Goal: Transaction & Acquisition: Download file/media

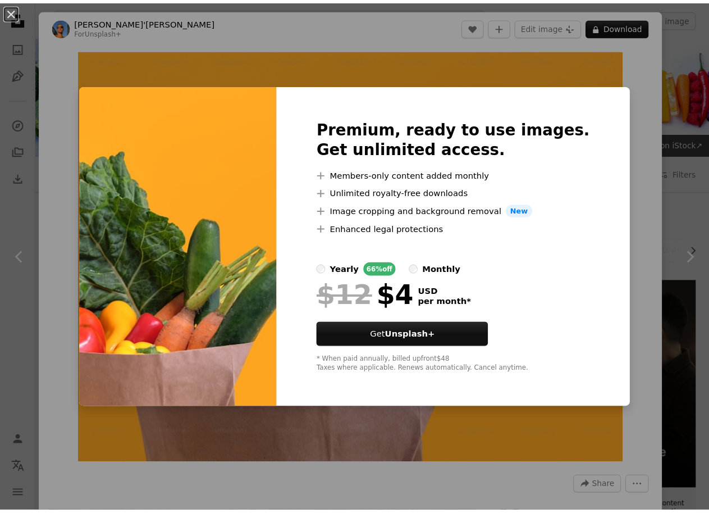
scroll to position [786, 0]
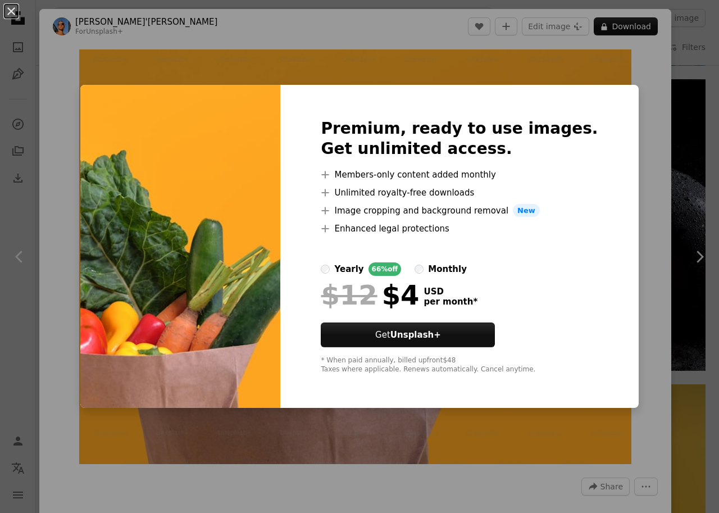
click at [627, 29] on div "An X shape Premium, ready to use images. Get unlimited access. A plus sign Memb…" at bounding box center [359, 256] width 719 height 513
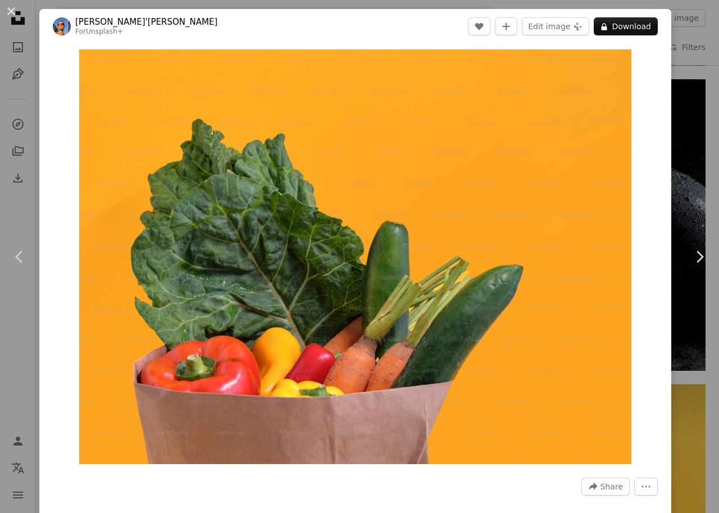
click at [718, 74] on html "**********" at bounding box center [359, 506] width 719 height 2585
click at [0, 252] on link "Chevron left" at bounding box center [19, 257] width 39 height 108
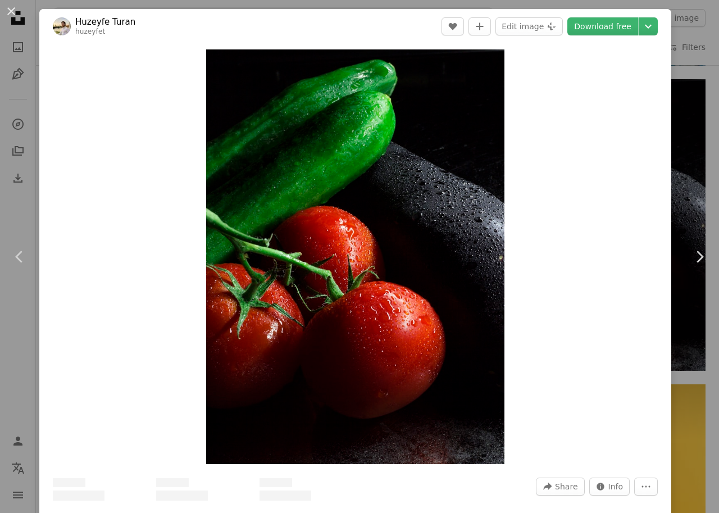
click at [16, 173] on div "An X shape Chevron left Chevron right Huzeyfe Turan huzeyfet A heart A plus sig…" at bounding box center [359, 256] width 719 height 513
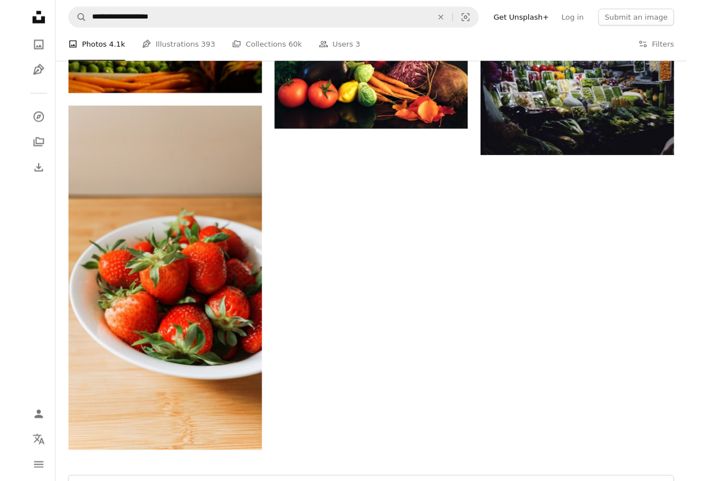
scroll to position [1684, 0]
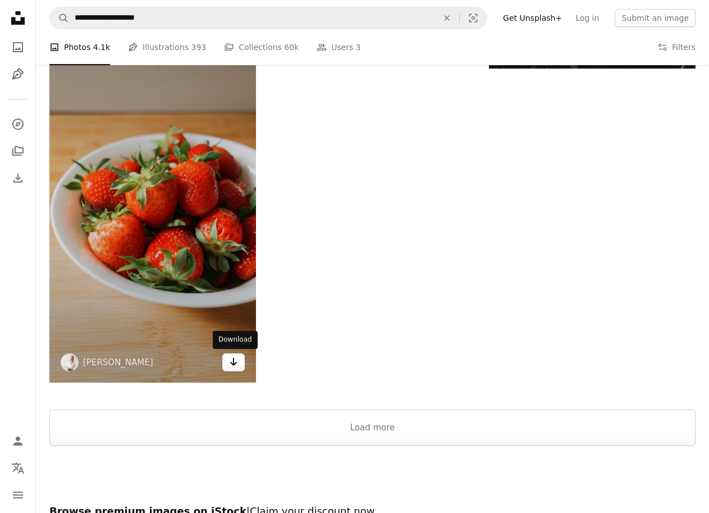
click at [235, 367] on icon "Arrow pointing down" at bounding box center [233, 361] width 9 height 13
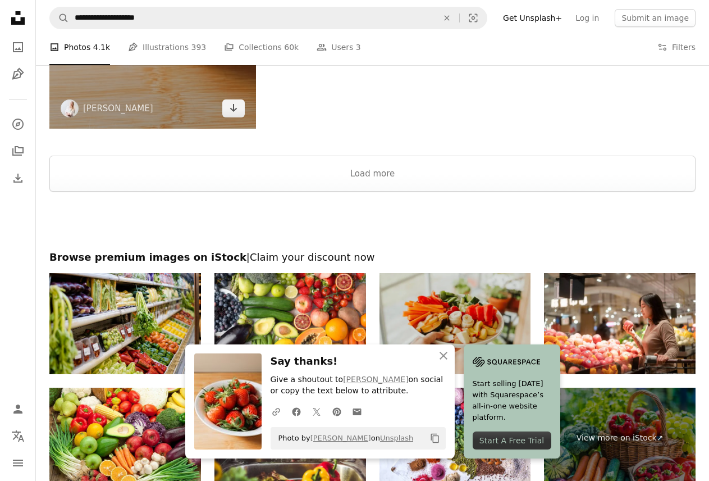
scroll to position [1965, 0]
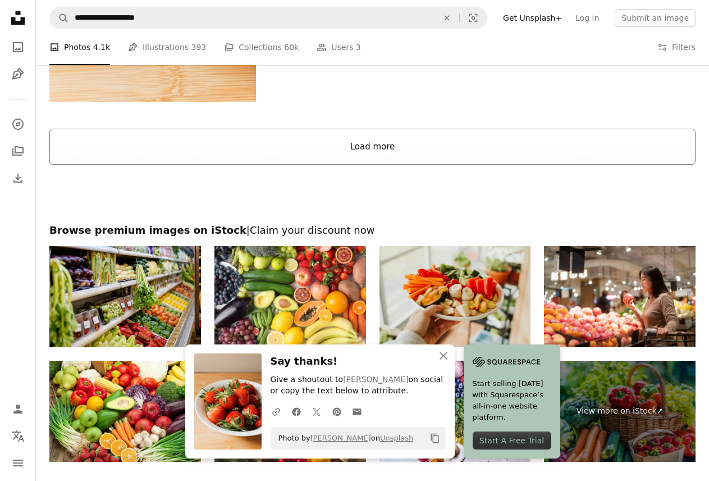
click at [365, 143] on button "Load more" at bounding box center [372, 147] width 646 height 36
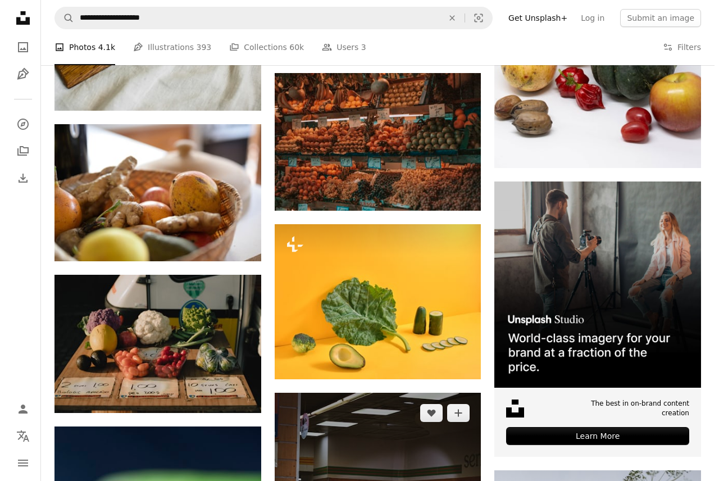
scroll to position [3481, 0]
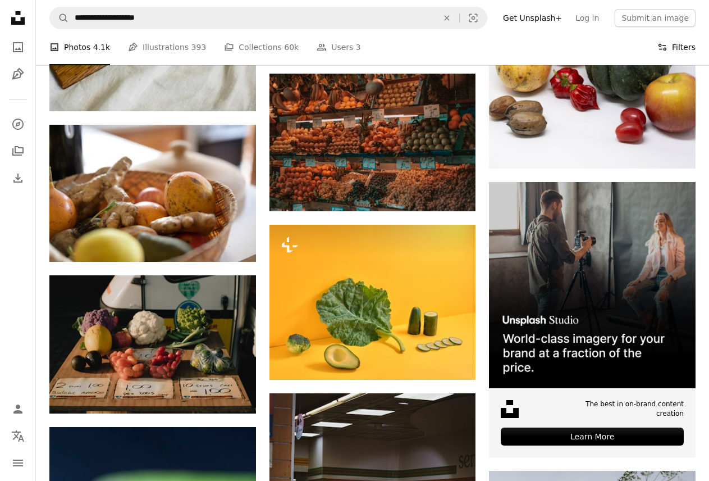
click at [687, 49] on button "Filters Filters" at bounding box center [676, 47] width 38 height 36
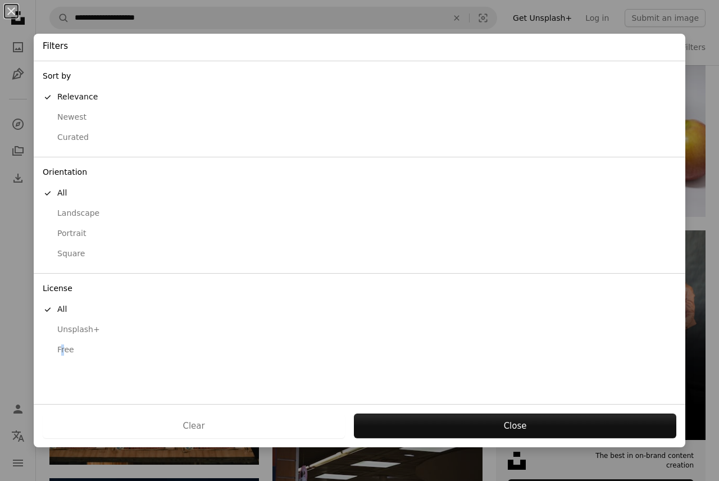
click at [63, 353] on div "Free" at bounding box center [359, 349] width 633 height 11
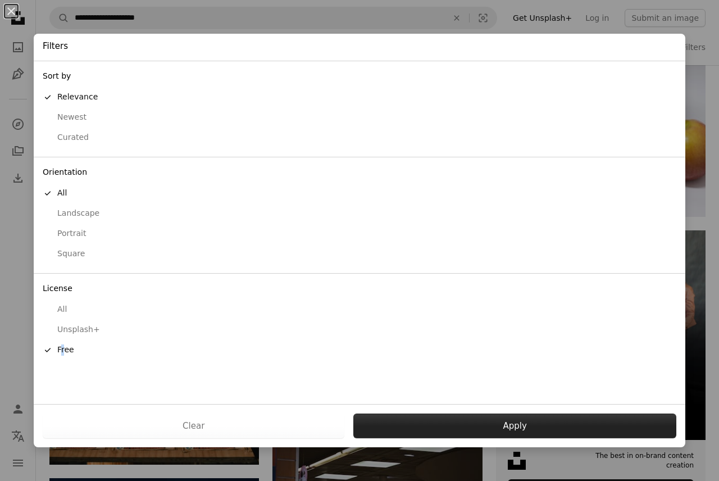
click at [501, 428] on button "Apply" at bounding box center [514, 425] width 323 height 25
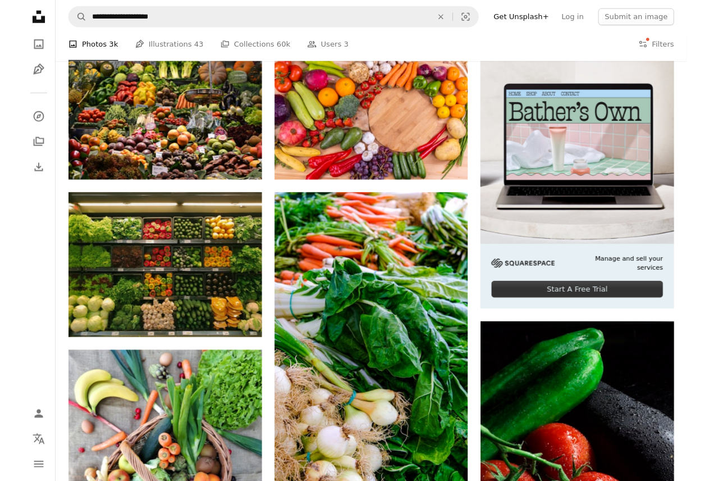
scroll to position [126, 0]
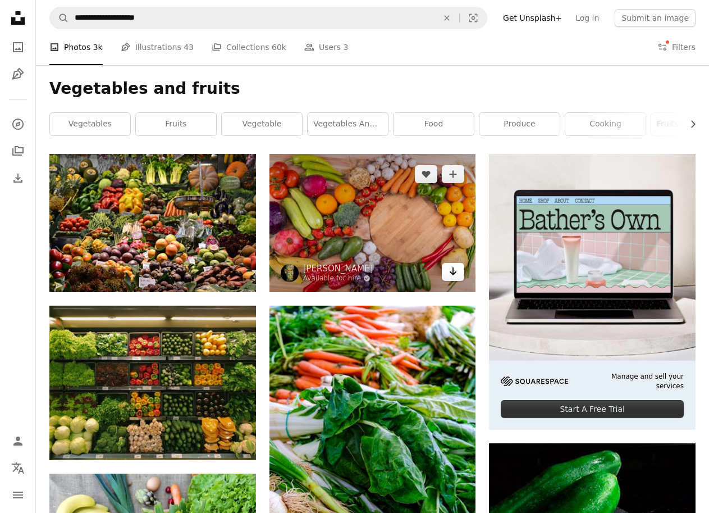
click at [449, 273] on icon "Arrow pointing down" at bounding box center [453, 270] width 9 height 13
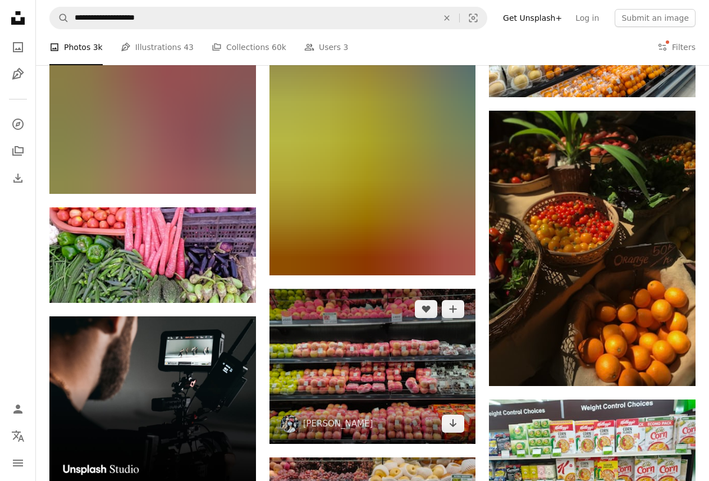
scroll to position [1530, 0]
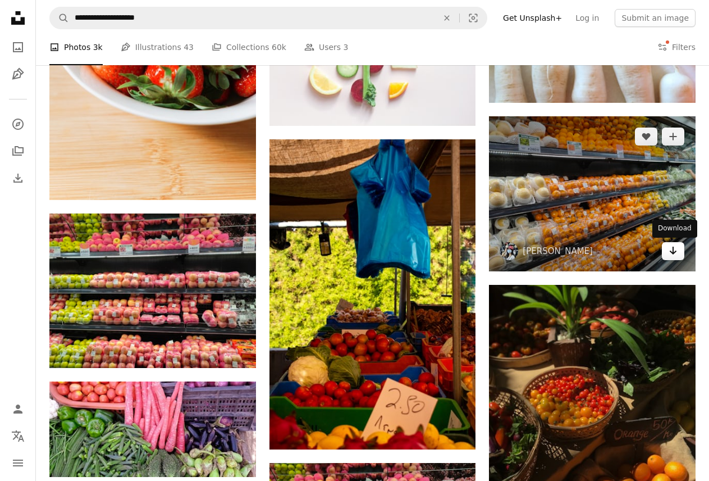
click at [678, 251] on link "Arrow pointing down" at bounding box center [673, 251] width 22 height 18
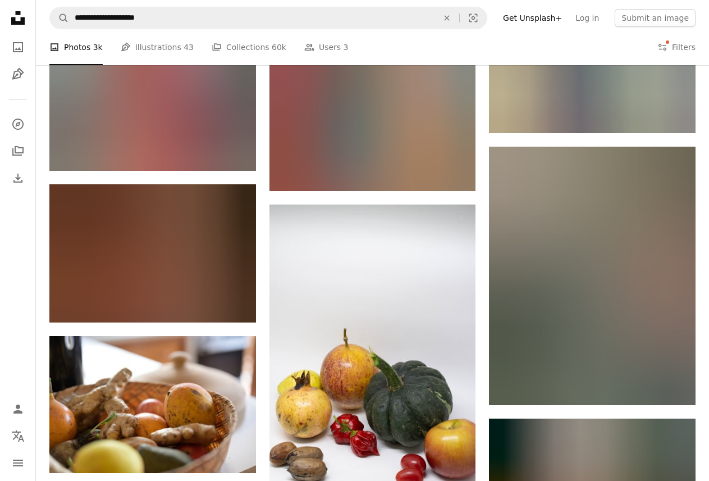
scroll to position [2428, 0]
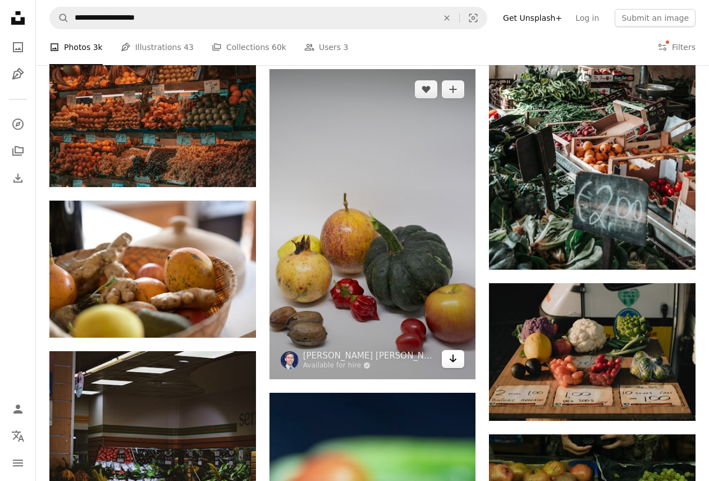
click at [451, 363] on icon "Arrow pointing down" at bounding box center [453, 357] width 9 height 13
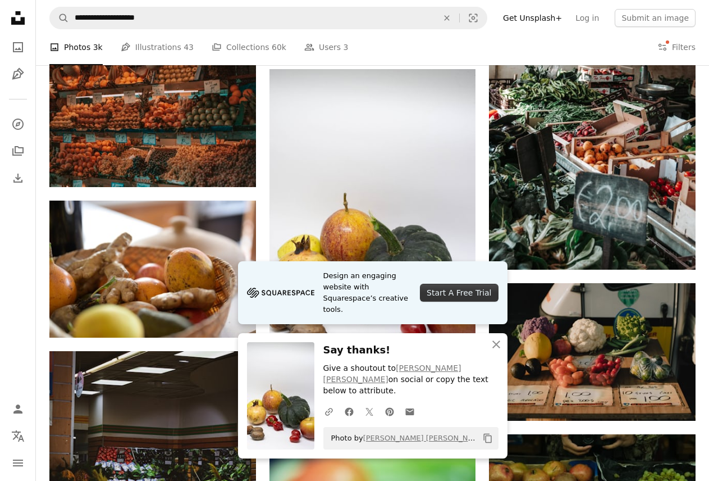
click at [460, 301] on div "Start A Free Trial" at bounding box center [459, 293] width 78 height 18
click at [490, 351] on icon "An X shape" at bounding box center [496, 343] width 13 height 13
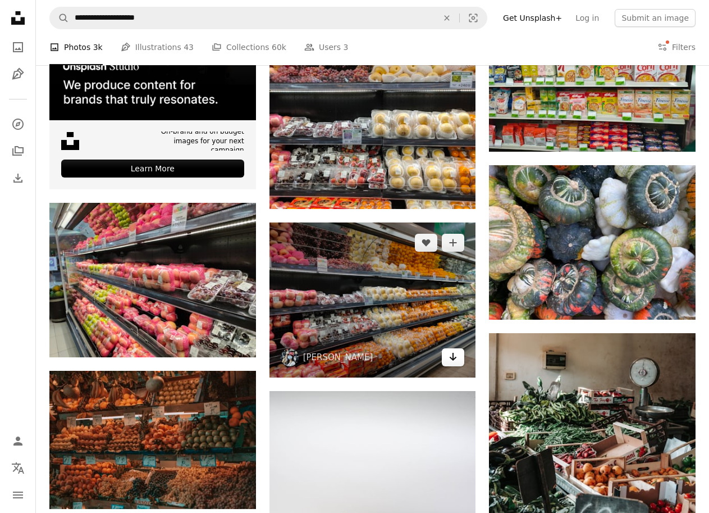
scroll to position [2203, 0]
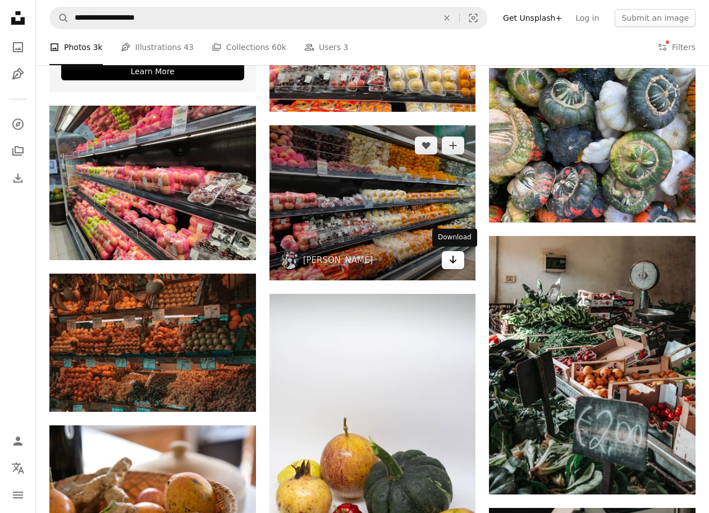
click at [453, 261] on icon "Download" at bounding box center [453, 259] width 7 height 8
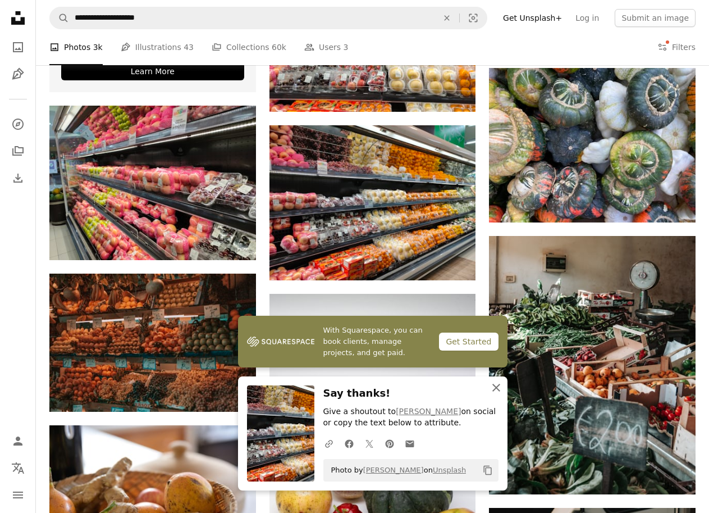
click at [495, 387] on icon "button" at bounding box center [496, 387] width 8 height 8
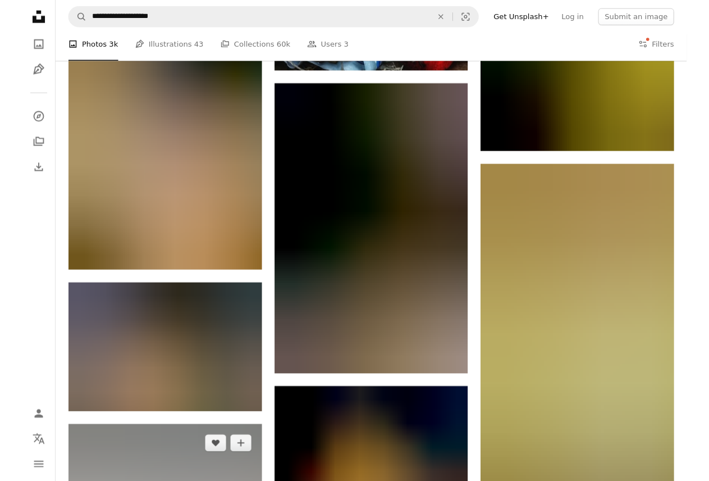
scroll to position [5965, 0]
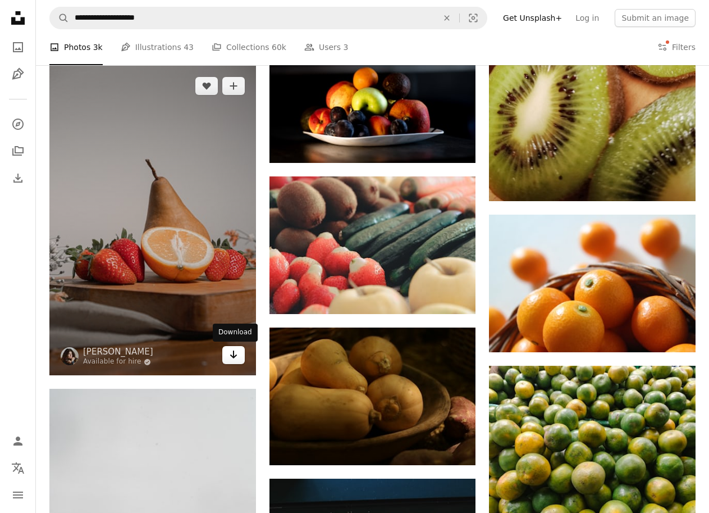
click at [231, 359] on icon "Arrow pointing down" at bounding box center [233, 353] width 9 height 13
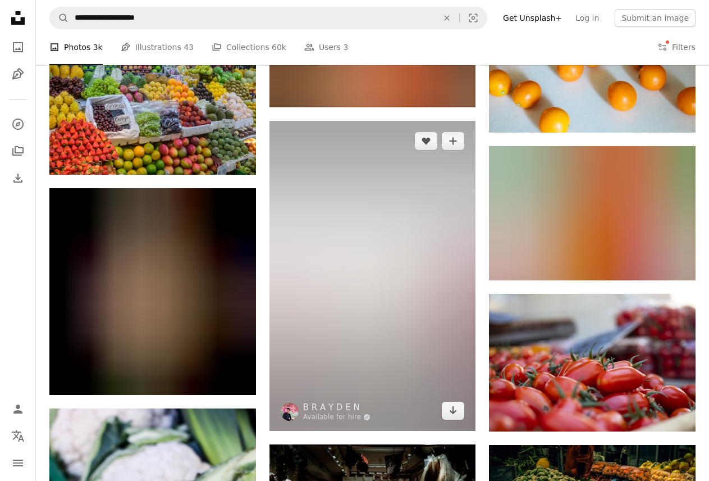
scroll to position [11298, 0]
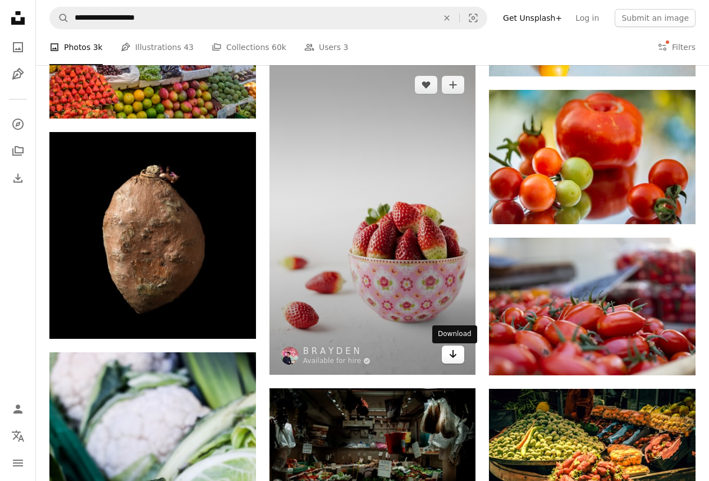
click at [454, 357] on icon "Arrow pointing down" at bounding box center [453, 353] width 9 height 13
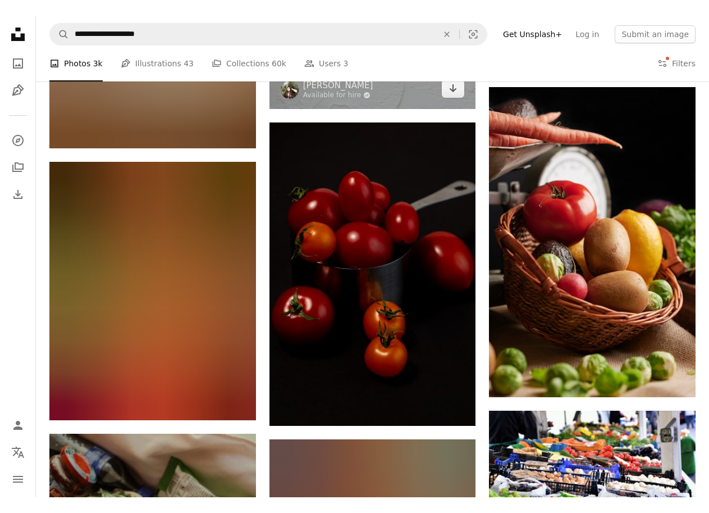
scroll to position [18764, 0]
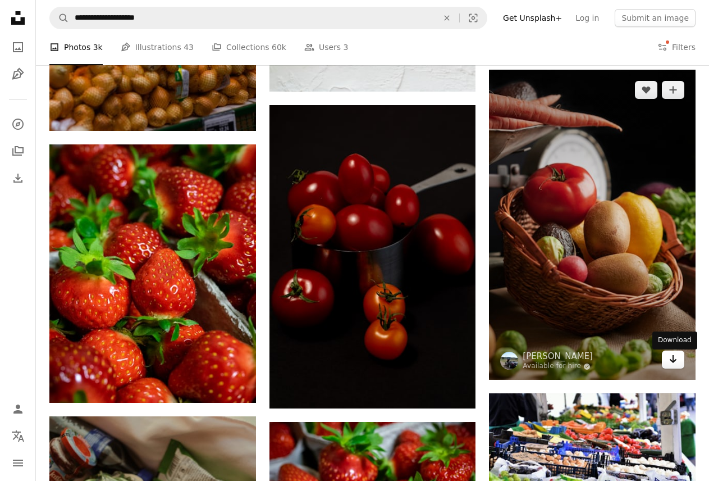
click at [671, 363] on icon "Arrow pointing down" at bounding box center [673, 358] width 9 height 13
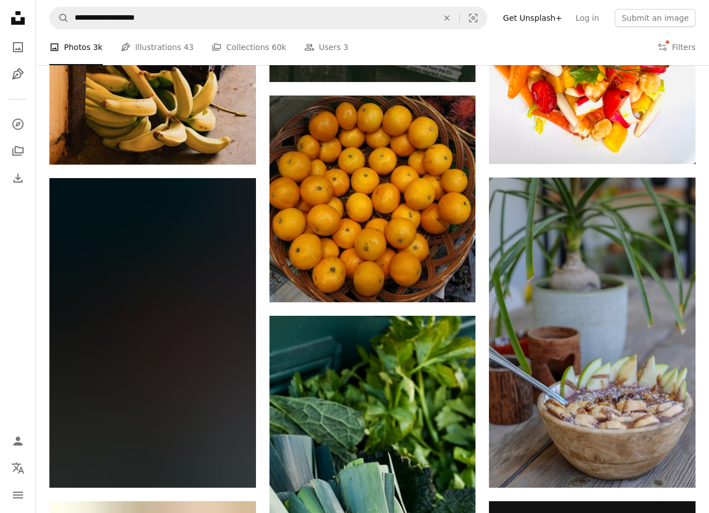
scroll to position [20112, 0]
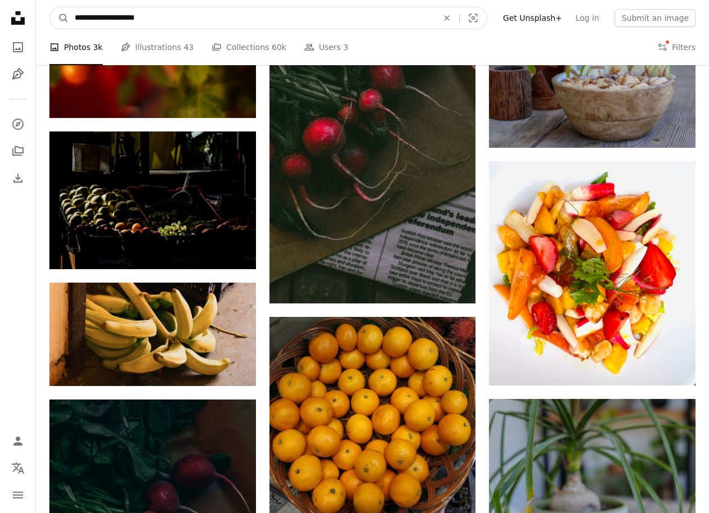
click at [132, 18] on input "**********" at bounding box center [251, 17] width 365 height 21
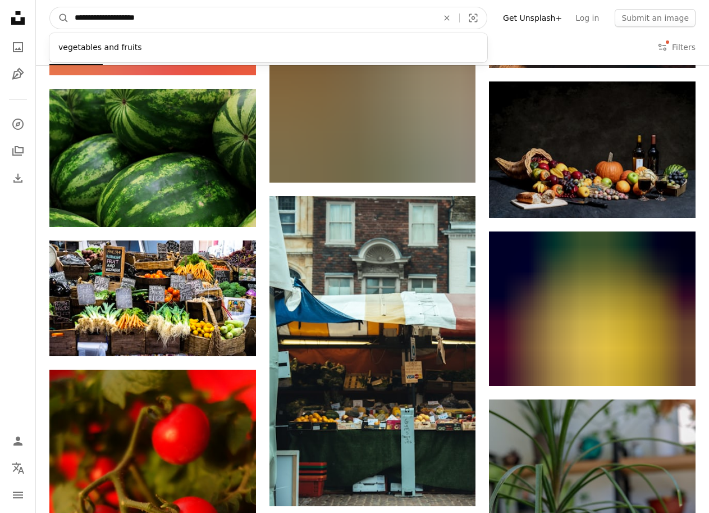
scroll to position [19775, 0]
